Goal: Check status: Check status

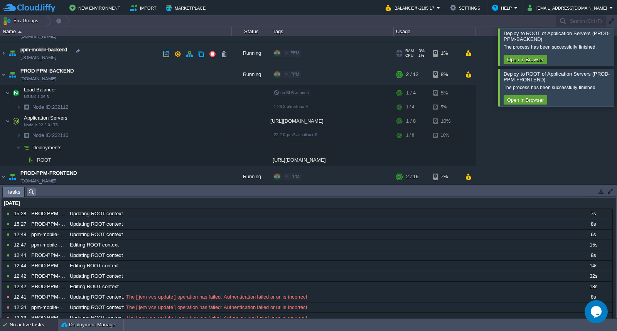
scroll to position [13, 0]
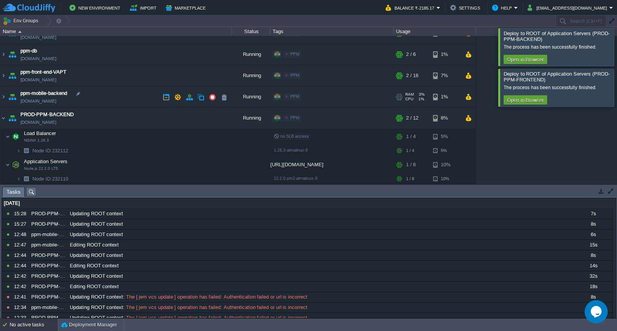
click at [108, 93] on td "ppm-mobile-backend [DOMAIN_NAME]" at bounding box center [115, 96] width 231 height 21
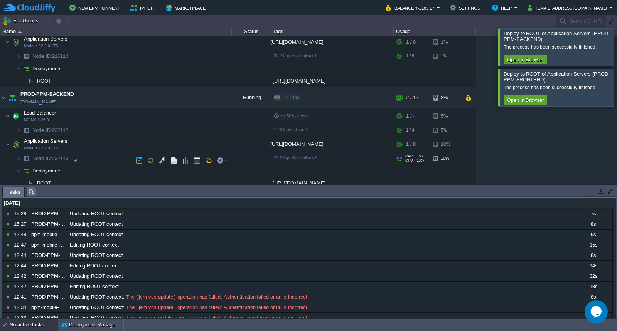
scroll to position [184, 0]
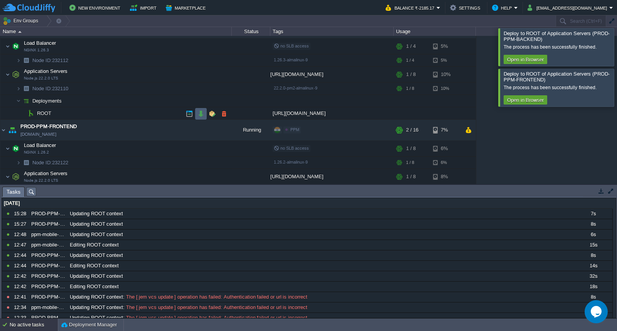
click at [200, 114] on button "button" at bounding box center [200, 113] width 7 height 7
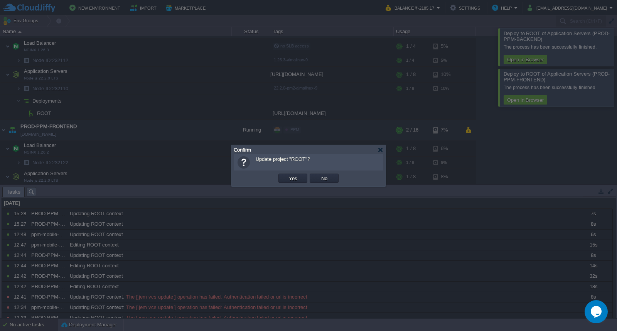
click at [290, 183] on td "Yes" at bounding box center [292, 178] width 31 height 12
click at [291, 180] on button "Yes" at bounding box center [292, 178] width 13 height 7
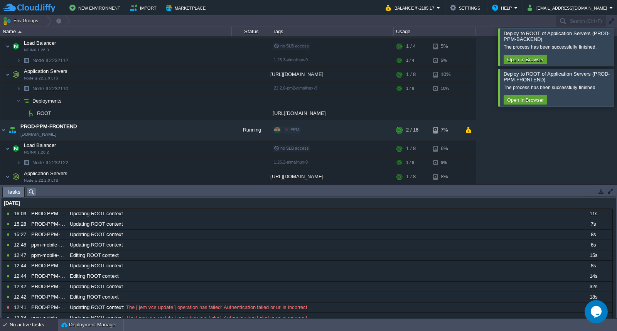
click at [616, 43] on div at bounding box center [626, 46] width 0 height 37
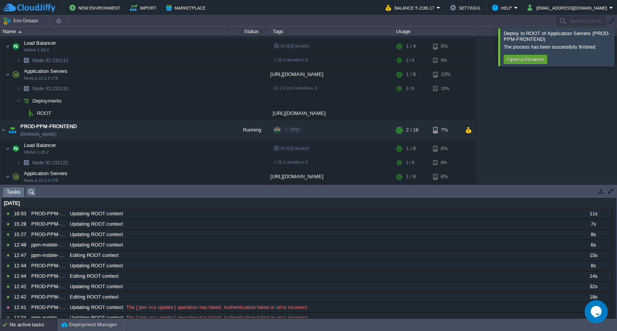
click at [616, 49] on div at bounding box center [626, 46] width 0 height 37
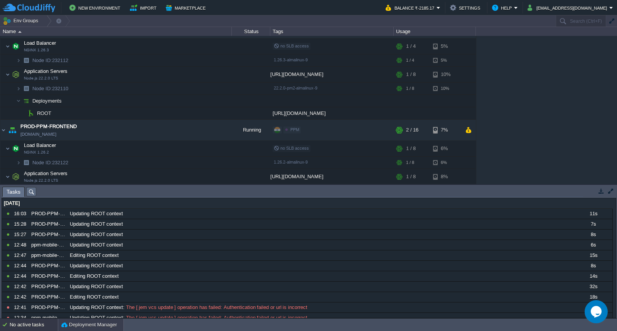
click at [107, 325] on button "Deployment Manager" at bounding box center [89, 325] width 56 height 8
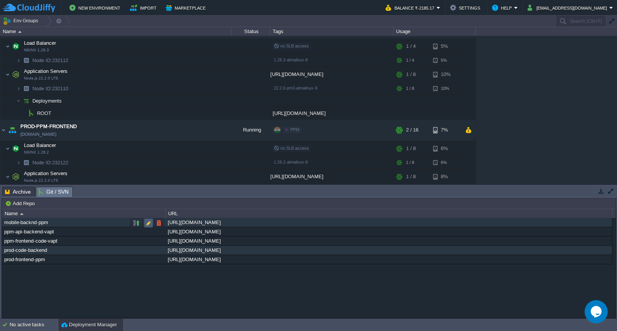
click at [247, 155] on div at bounding box center [251, 148] width 39 height 15
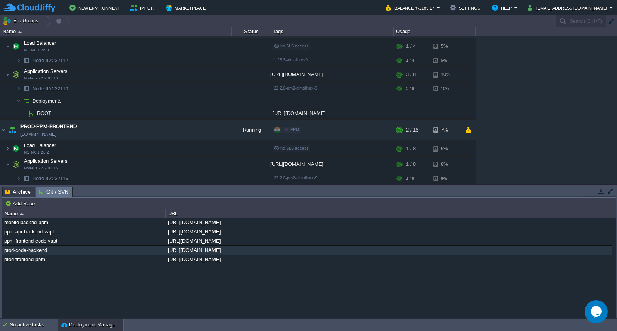
click at [613, 180] on div "env-6026198 [DOMAIN_NAME] Running PPM Edit RAM 9% CPU 1% 2 / 12 7% Load Balance…" at bounding box center [308, 110] width 617 height 148
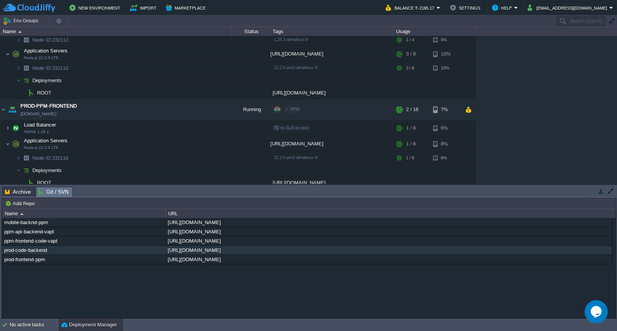
scroll to position [210, 0]
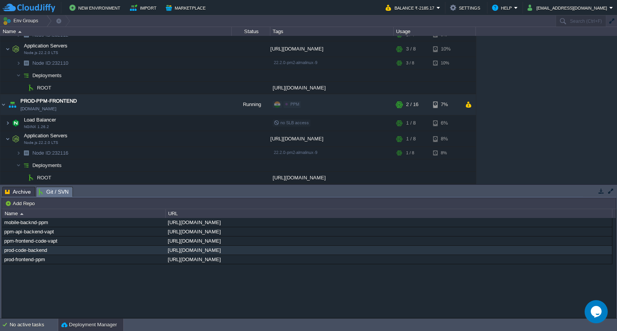
click at [538, 143] on div "env-6026198 [DOMAIN_NAME] Running PPM Edit RAM 9% CPU 1% 2 / 12 7% Load Balance…" at bounding box center [308, 110] width 617 height 148
